Goal: Check status: Check status

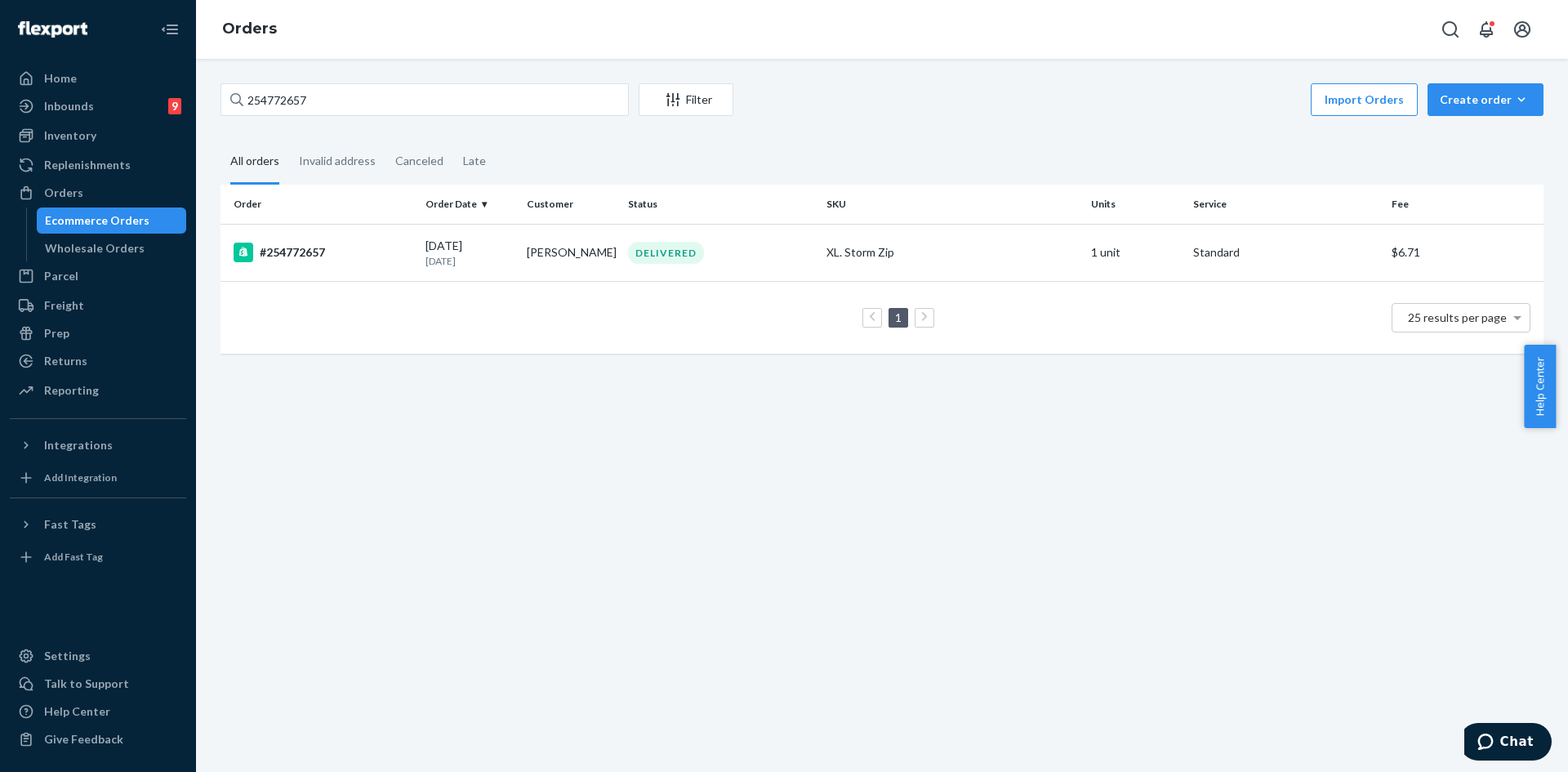
click at [934, 221] on th "SKU" at bounding box center [952, 204] width 264 height 39
click at [929, 249] on div "XL. Storm Zip" at bounding box center [953, 252] width 251 height 17
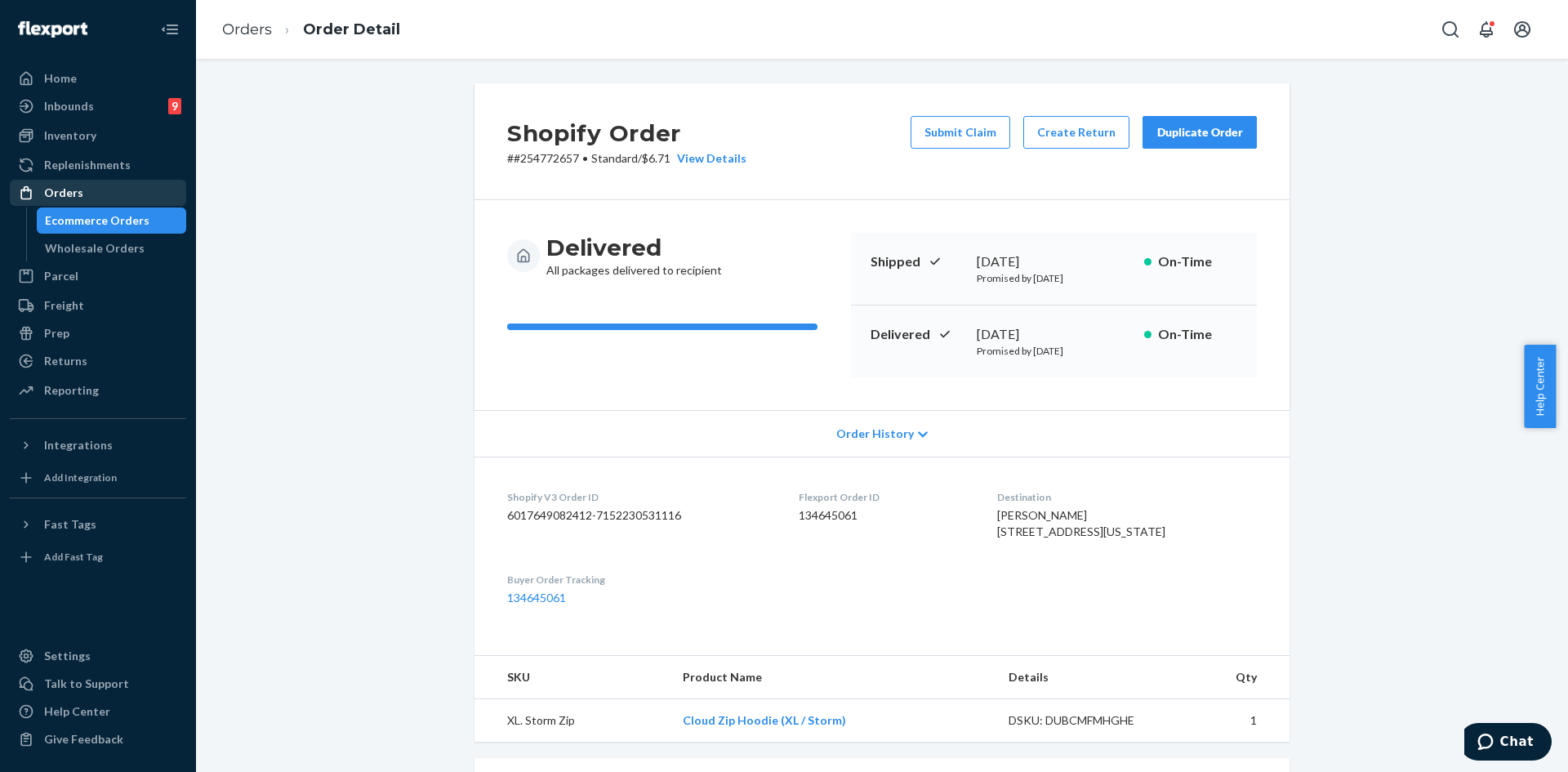
click at [81, 180] on link "Orders" at bounding box center [98, 192] width 176 height 26
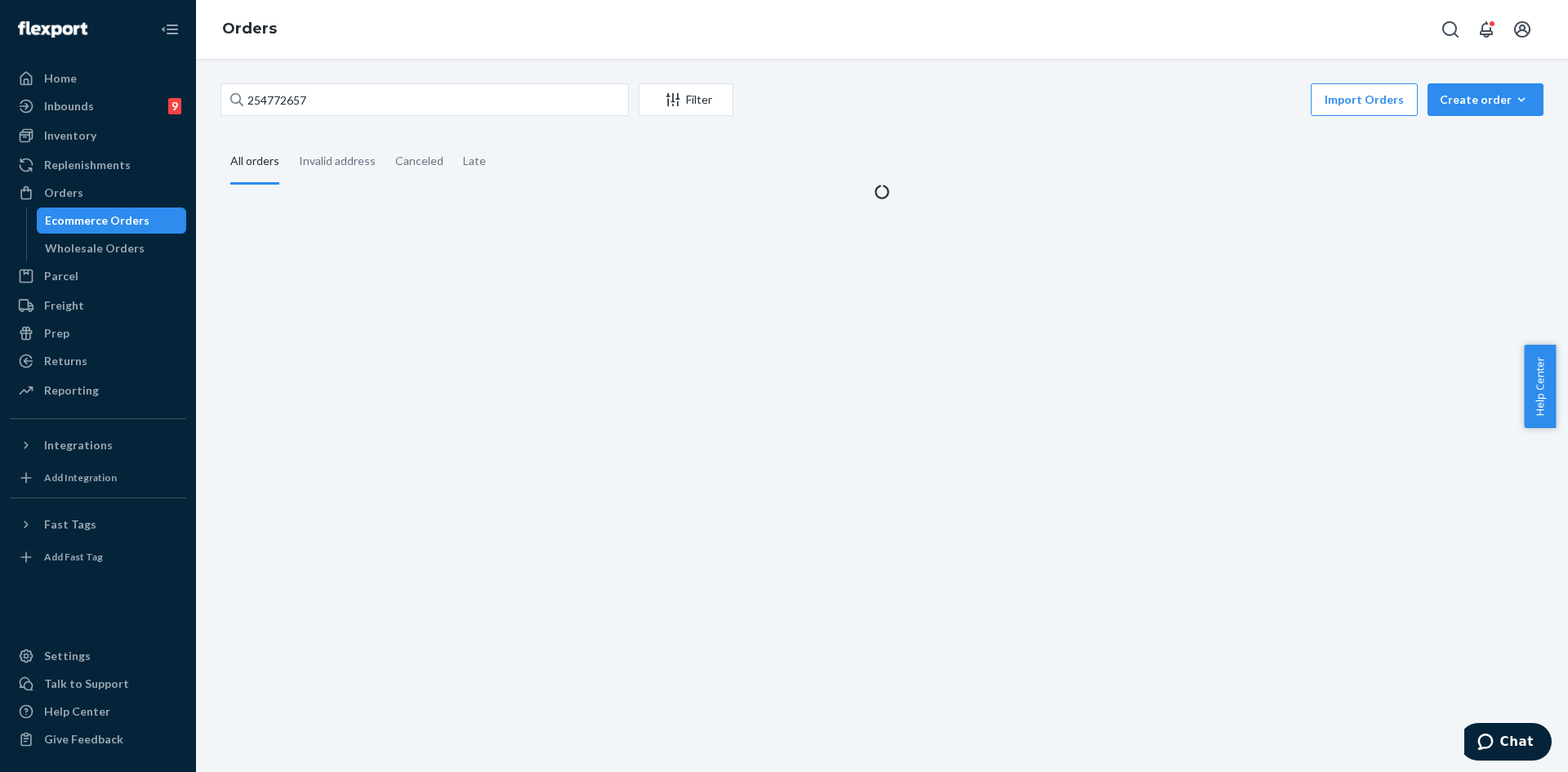
drag, startPoint x: 373, startPoint y: 60, endPoint x: 374, endPoint y: 77, distance: 17.0
click at [374, 73] on div "254772657 Filter Import Orders Create order Ecommerce order Removal order All o…" at bounding box center [881, 416] width 1372 height 714
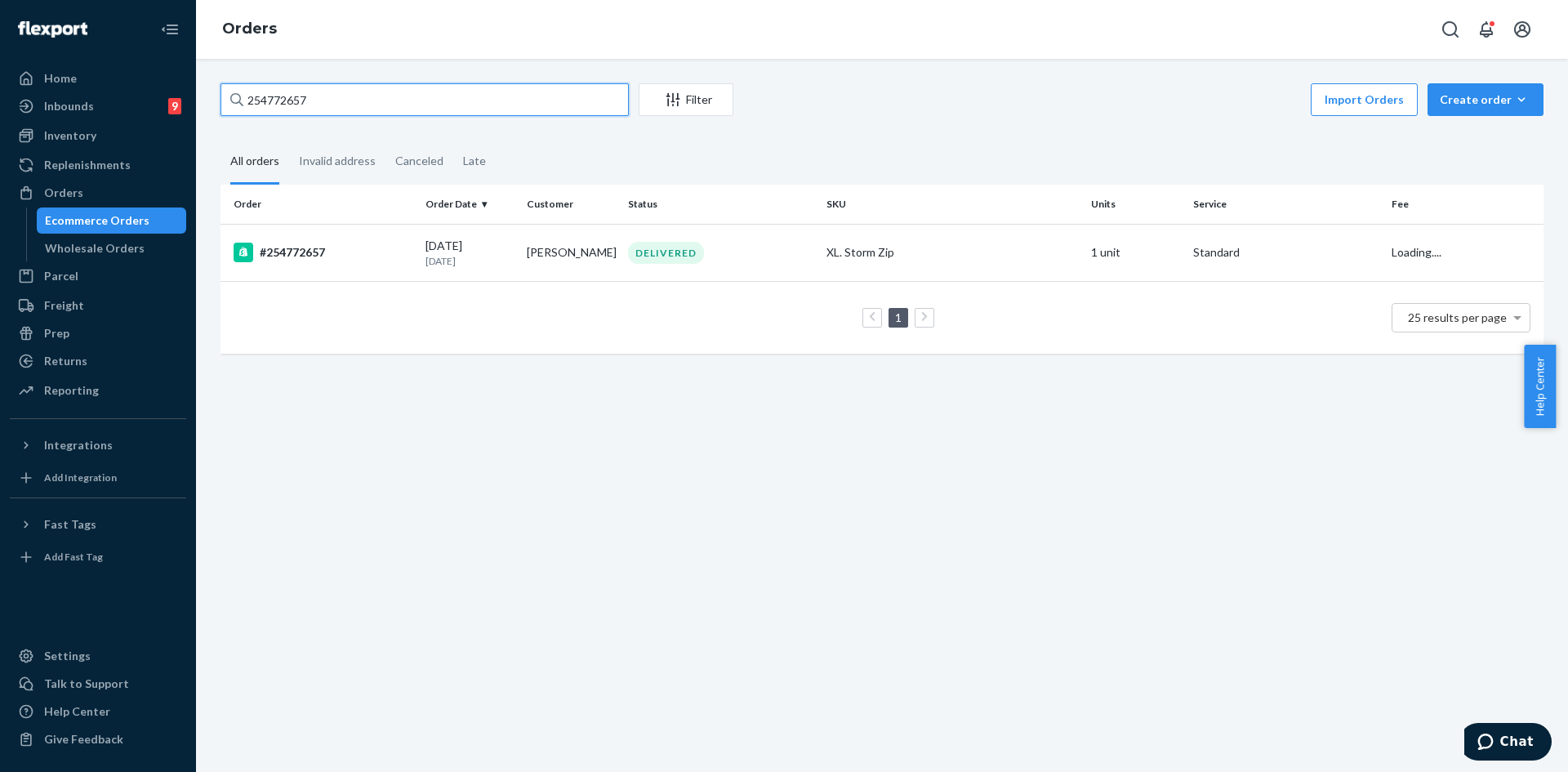
click at [349, 98] on input "254772657" at bounding box center [425, 99] width 408 height 32
paste input "6012765012012"
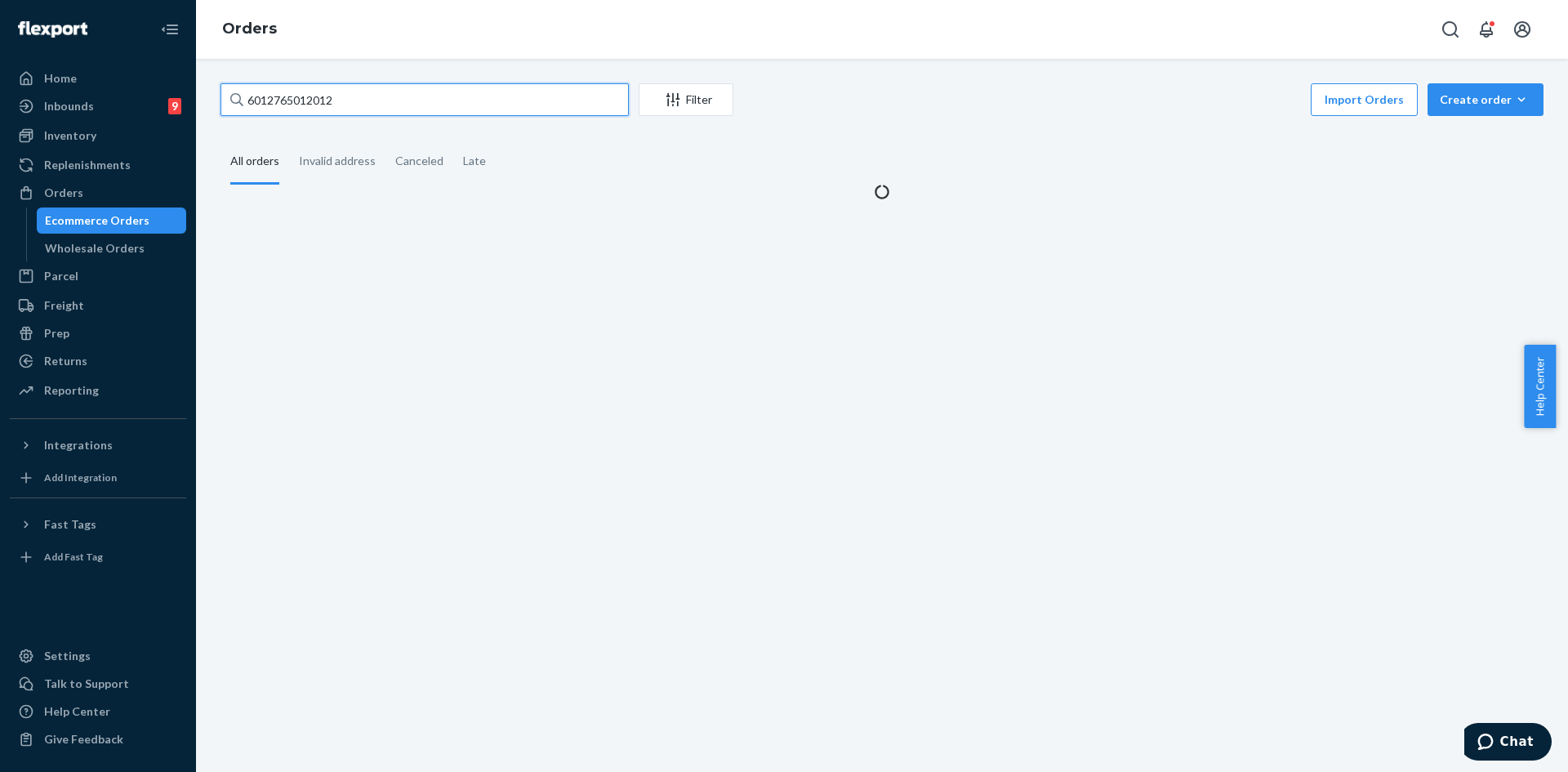
type input "6012765012012"
